Goal: Book appointment/travel/reservation

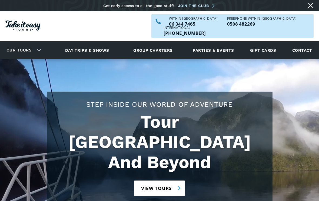
click at [164, 181] on link "View tours" at bounding box center [159, 188] width 51 height 15
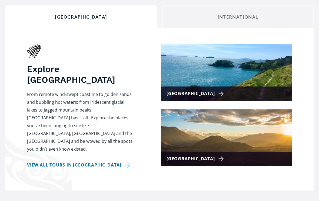
scroll to position [201, 0]
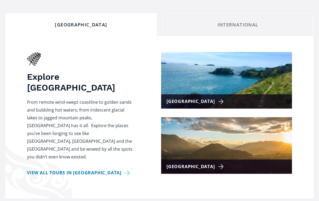
click at [94, 169] on link "View all tours in New Zealand" at bounding box center [79, 173] width 105 height 8
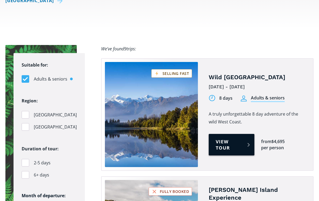
scroll to position [329, 0]
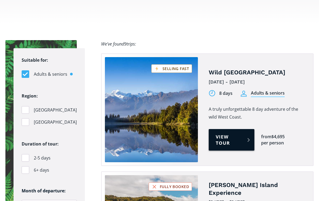
click at [237, 130] on link "View tour" at bounding box center [232, 140] width 46 height 22
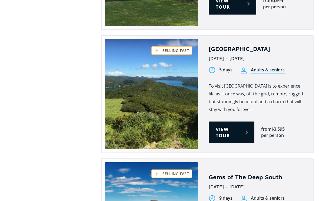
scroll to position [825, 0]
click at [211, 122] on link "View tour" at bounding box center [232, 133] width 46 height 22
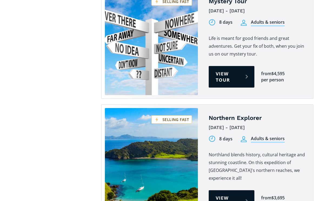
scroll to position [1224, 0]
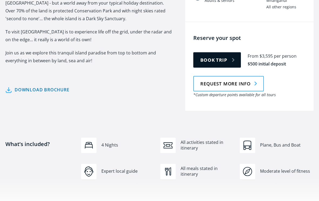
scroll to position [230, 0]
